Goal: Task Accomplishment & Management: Complete application form

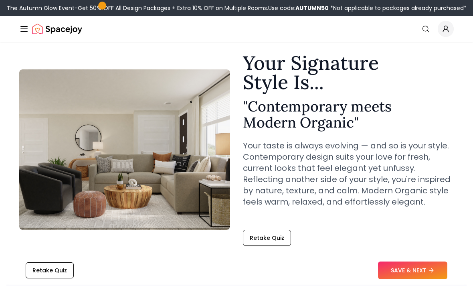
scroll to position [25, 0]
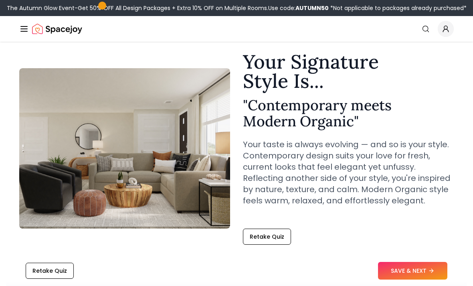
click at [437, 279] on button "SAVE & NEXT" at bounding box center [412, 271] width 69 height 18
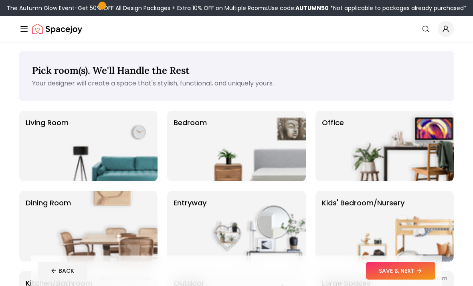
click at [215, 153] on img at bounding box center [254, 146] width 103 height 71
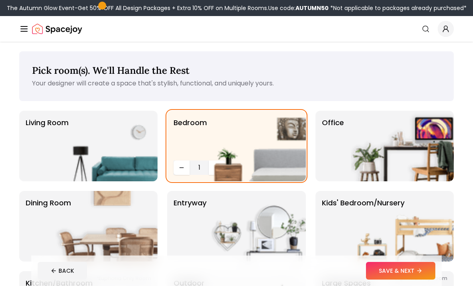
click at [392, 270] on button "SAVE & NEXT" at bounding box center [400, 271] width 69 height 18
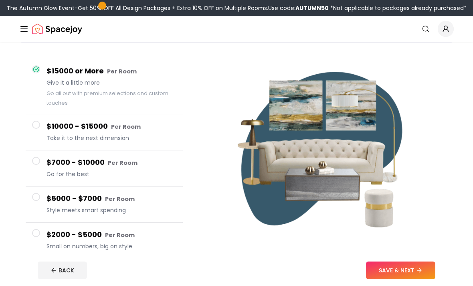
scroll to position [59, 0]
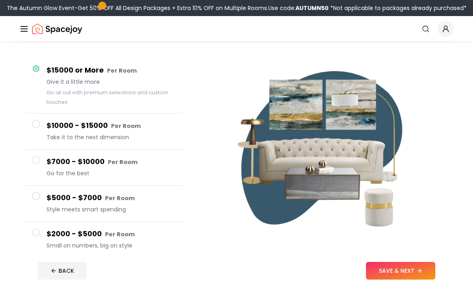
click at [35, 69] on icon at bounding box center [35, 68] width 5 height 5
click at [41, 161] on button "$7000 - $10000 Per Room Go for the best" at bounding box center [104, 167] width 157 height 36
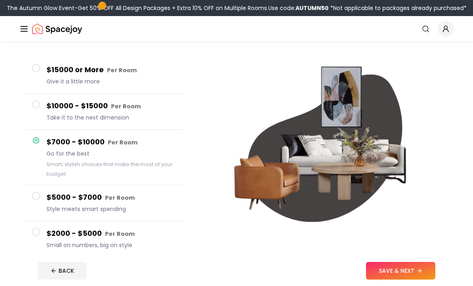
click at [415, 279] on button "SAVE & NEXT" at bounding box center [400, 271] width 69 height 18
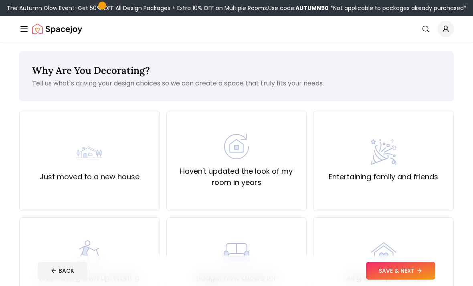
click at [74, 149] on div "Just moved to a new house" at bounding box center [90, 160] width 100 height 43
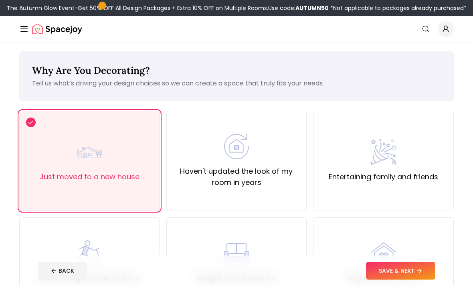
click at [422, 274] on icon at bounding box center [419, 270] width 6 height 6
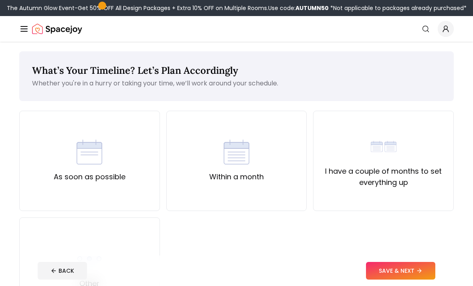
click at [72, 171] on label "As soon as possible" at bounding box center [90, 176] width 72 height 11
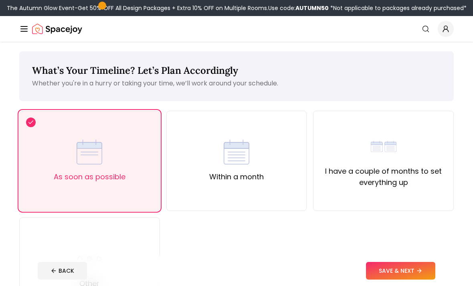
click at [415, 279] on button "SAVE & NEXT" at bounding box center [400, 271] width 69 height 18
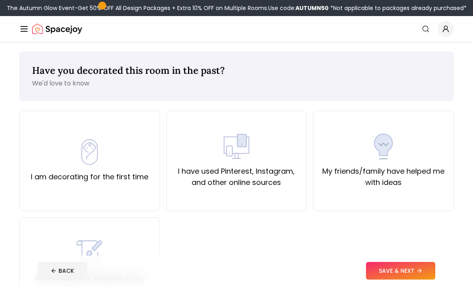
click at [79, 160] on img at bounding box center [90, 152] width 26 height 26
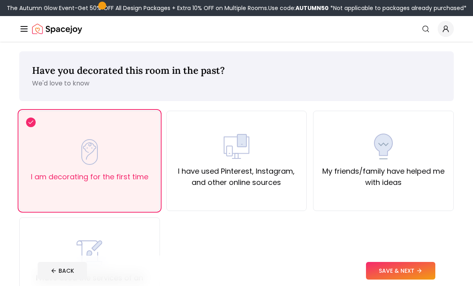
click at [422, 279] on button "SAVE & NEXT" at bounding box center [400, 271] width 69 height 18
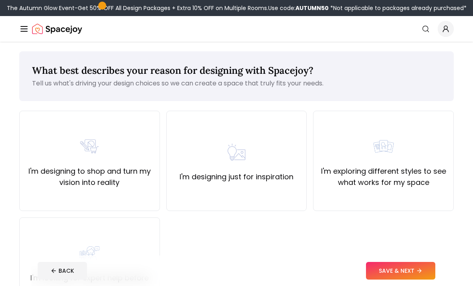
click at [88, 149] on img at bounding box center [90, 146] width 26 height 26
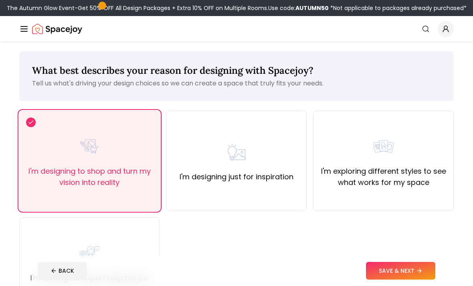
click at [412, 279] on button "SAVE & NEXT" at bounding box center [400, 271] width 69 height 18
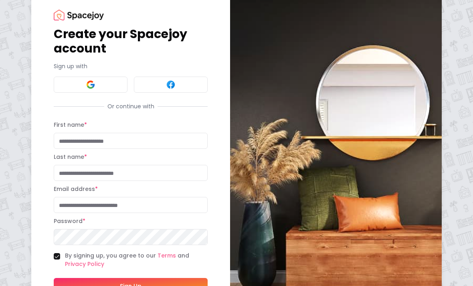
scroll to position [19, 0]
click at [81, 91] on button at bounding box center [91, 85] width 74 height 16
